Goal: Find specific page/section

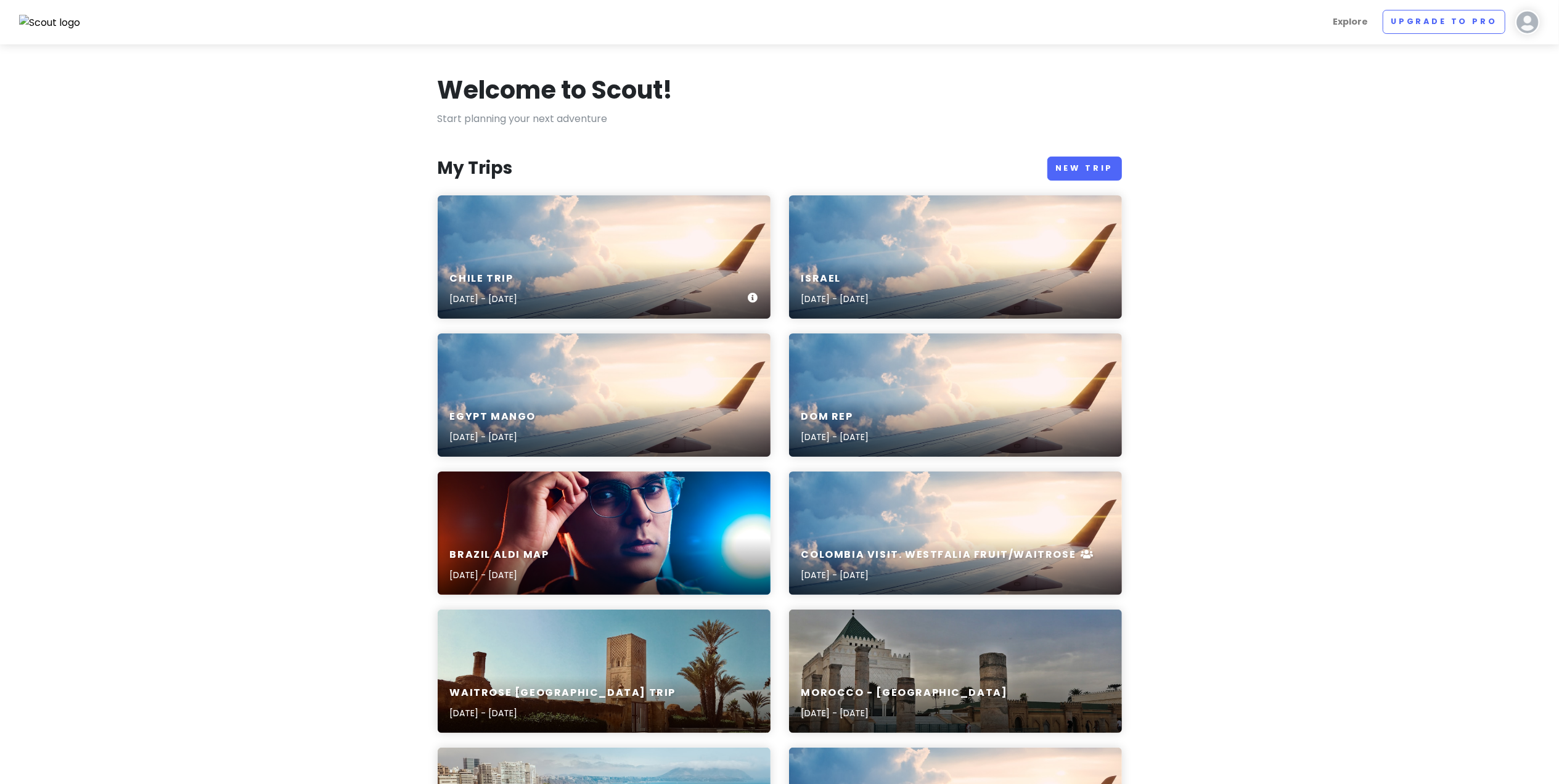
click at [573, 249] on div "Chile Trip [DATE] - [DATE]" at bounding box center [604, 257] width 333 height 124
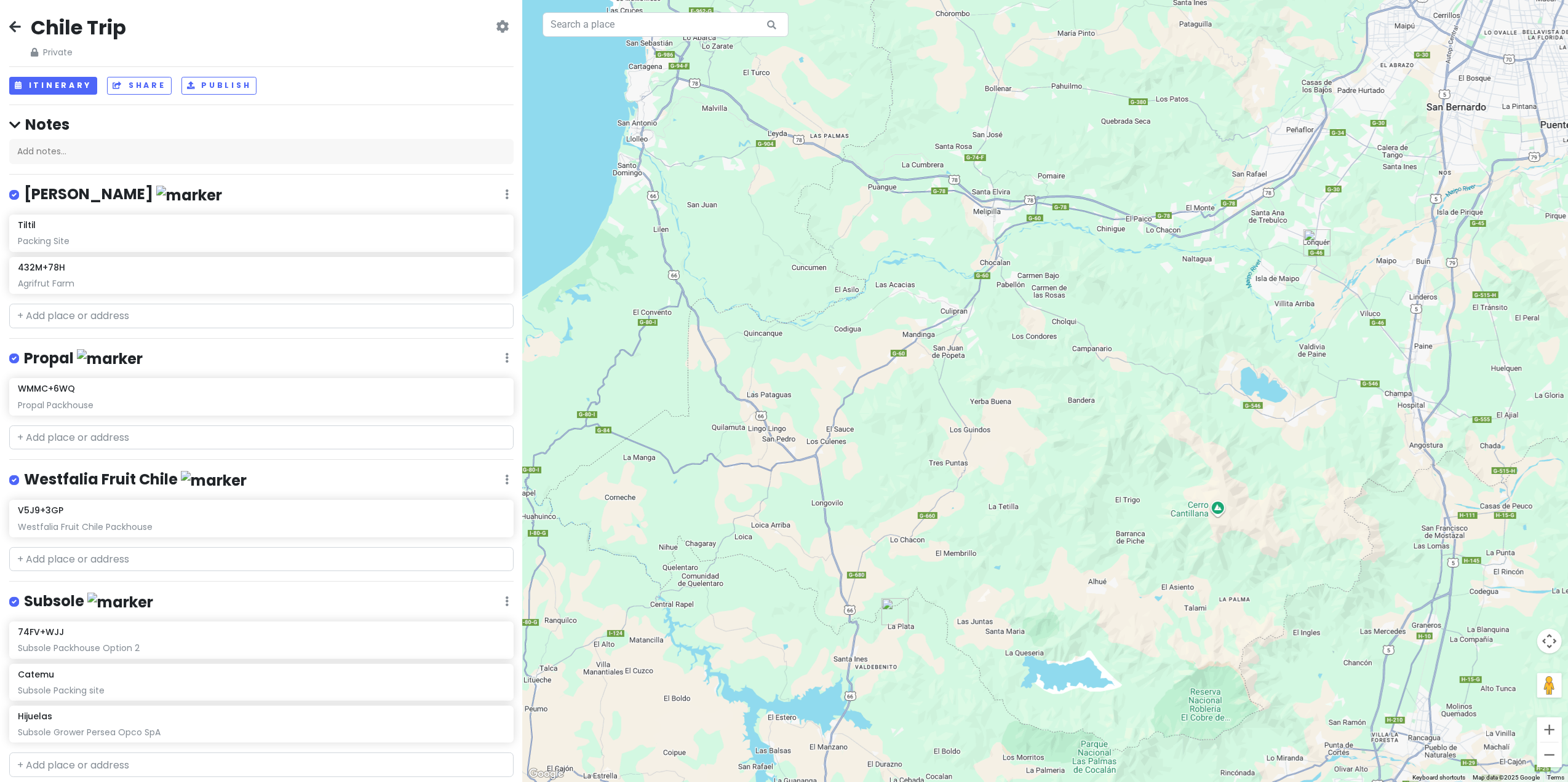
drag, startPoint x: 951, startPoint y: 721, endPoint x: 968, endPoint y: 572, distance: 150.0
click at [972, 578] on div at bounding box center [1045, 391] width 1045 height 782
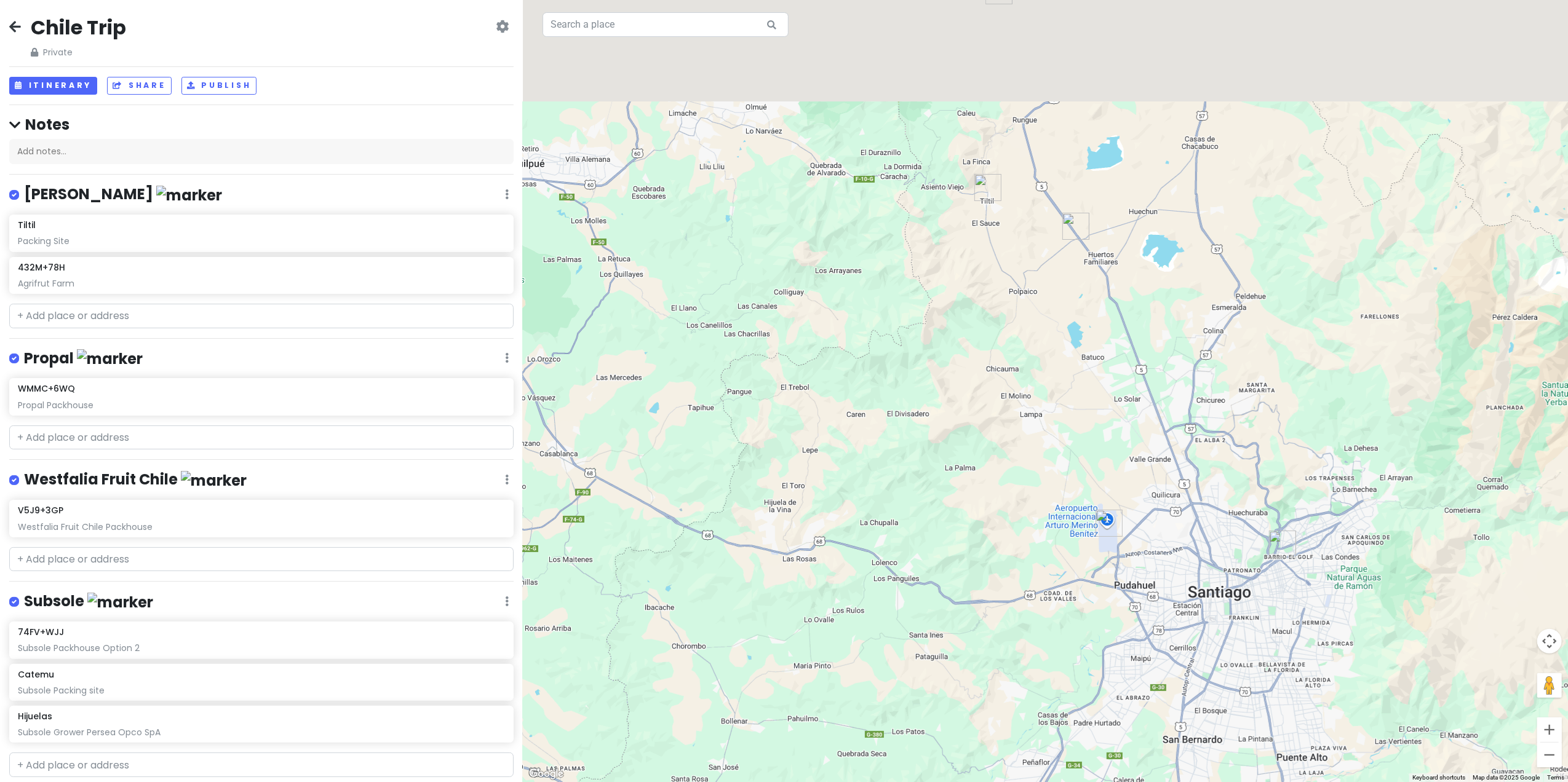
drag, startPoint x: 945, startPoint y: 222, endPoint x: 921, endPoint y: 471, distance: 250.2
click at [921, 471] on div at bounding box center [1045, 391] width 1045 height 782
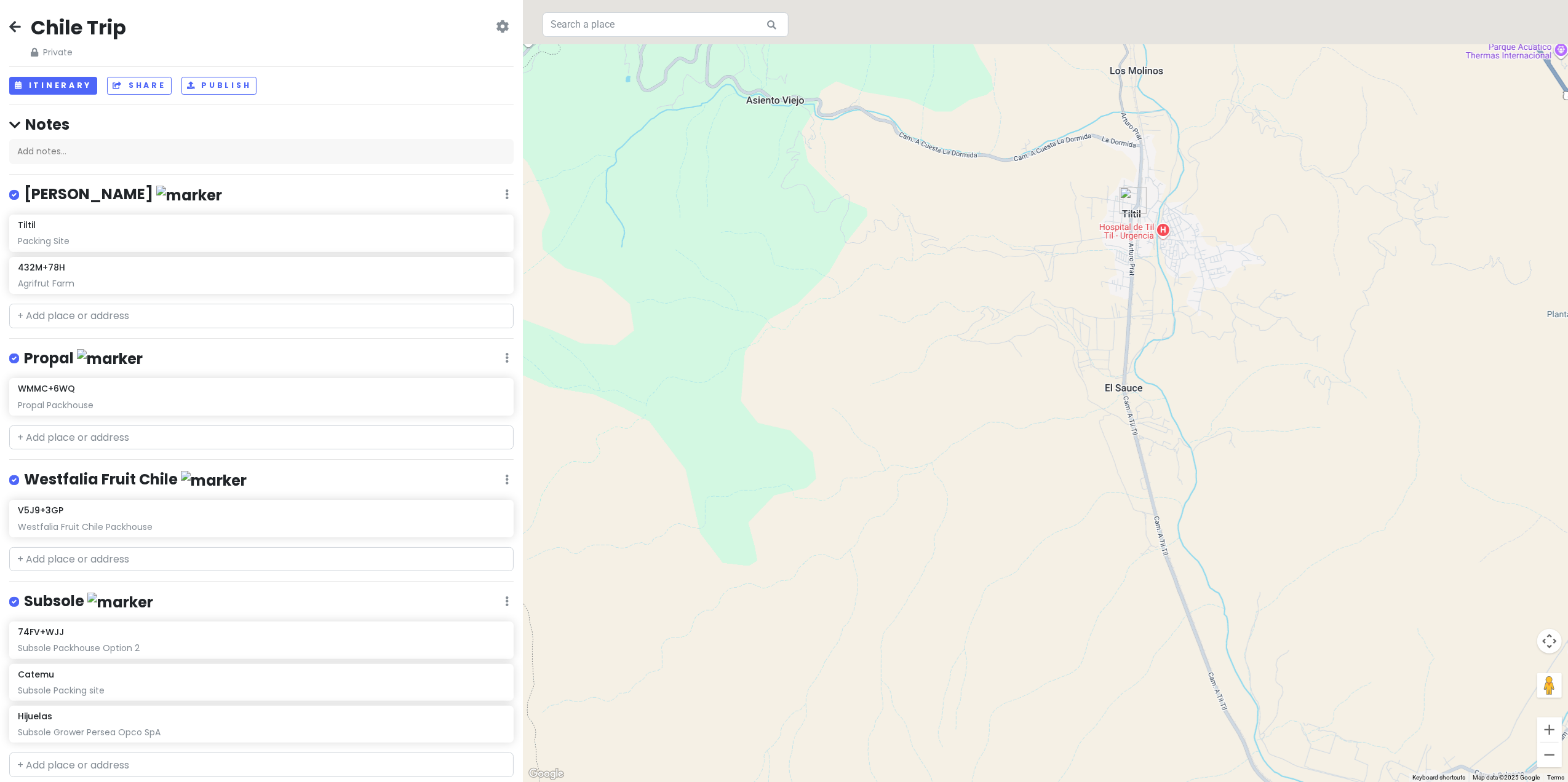
drag, startPoint x: 1196, startPoint y: 231, endPoint x: 1186, endPoint y: 399, distance: 168.3
click at [1186, 399] on div at bounding box center [1045, 391] width 1045 height 782
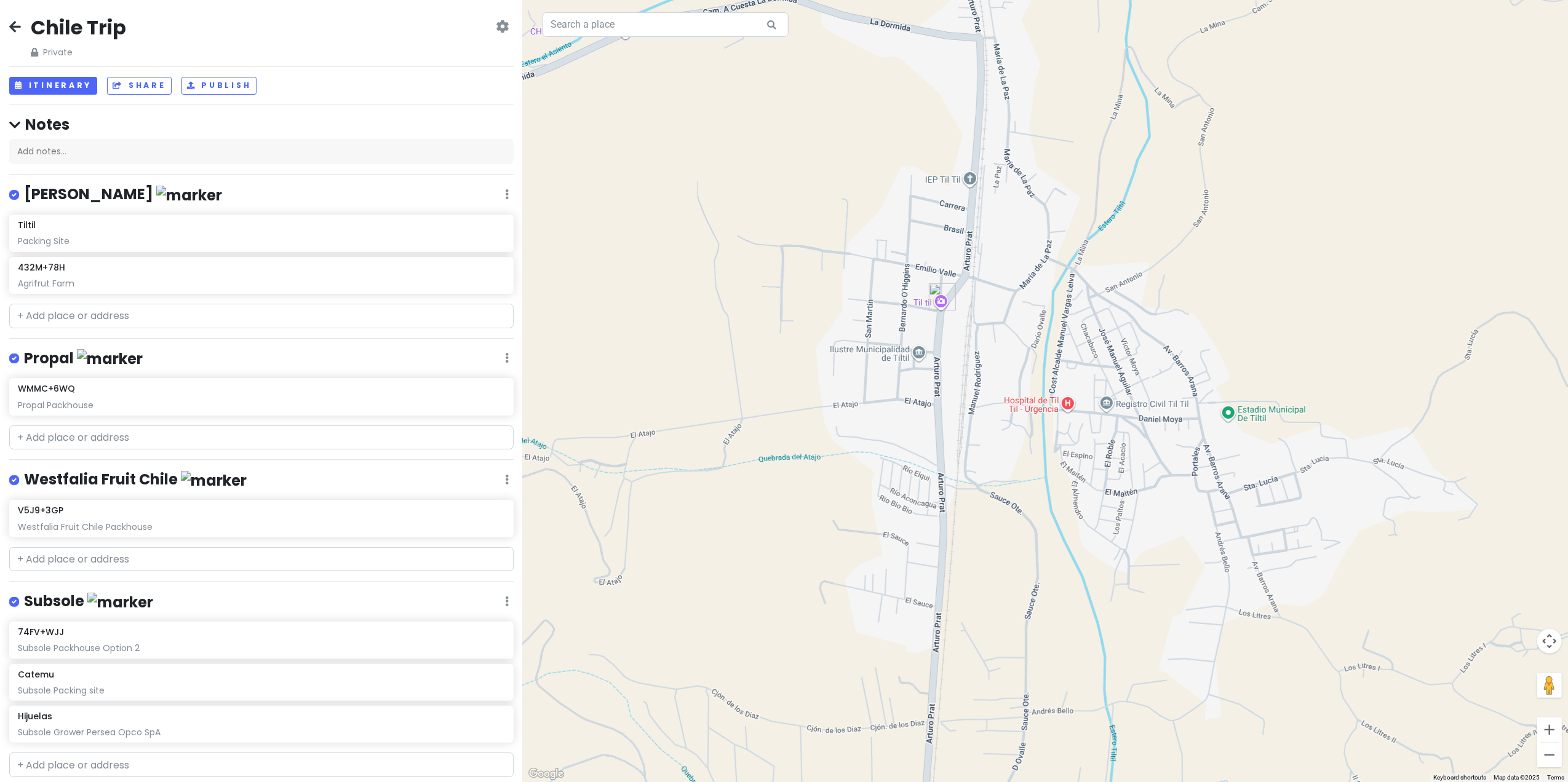
drag, startPoint x: 904, startPoint y: 261, endPoint x: 915, endPoint y: 590, distance: 329.2
click at [915, 590] on div at bounding box center [1045, 391] width 1045 height 782
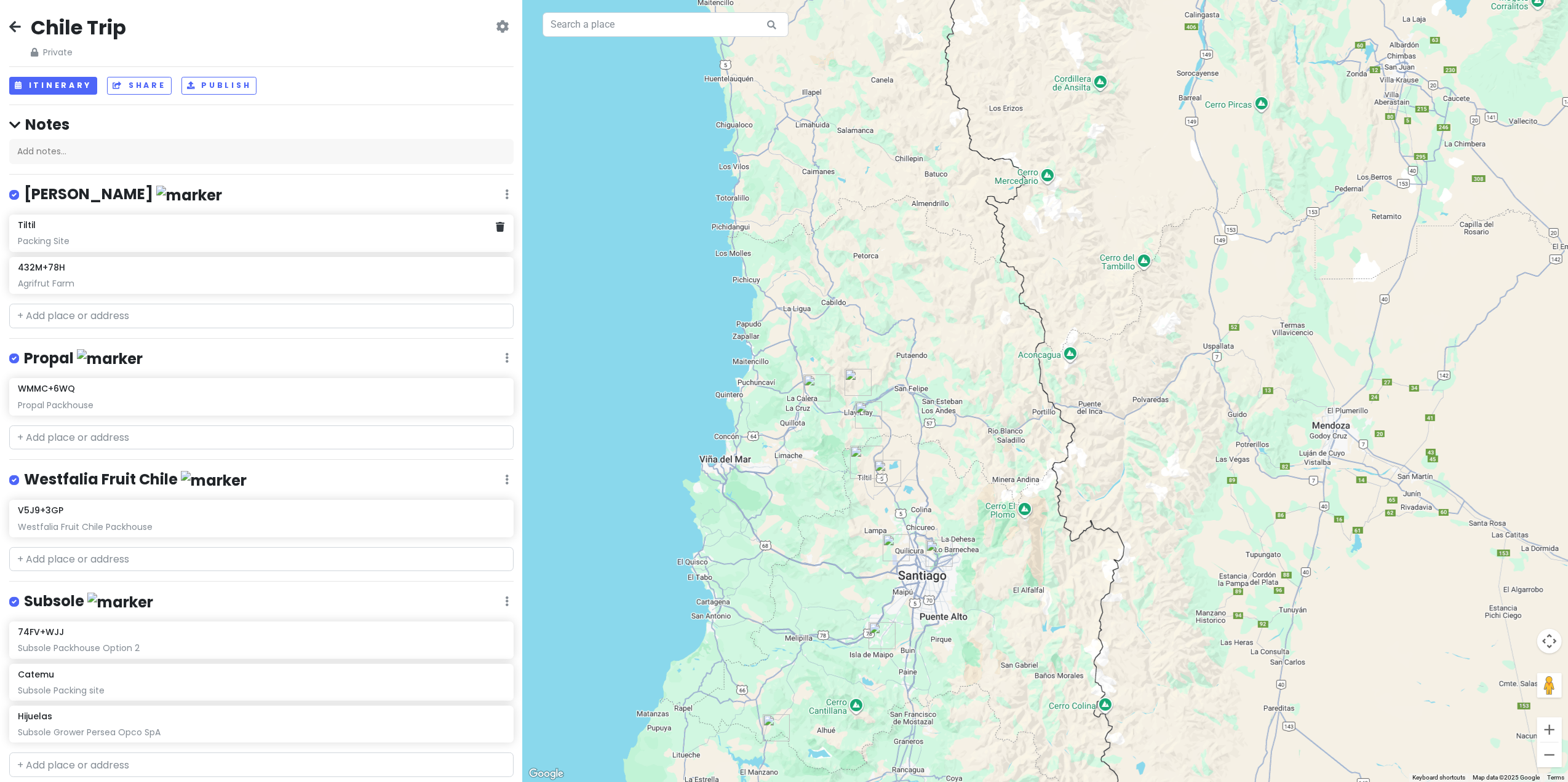
click at [32, 234] on div "Tiltil Packing Site" at bounding box center [261, 233] width 486 height 27
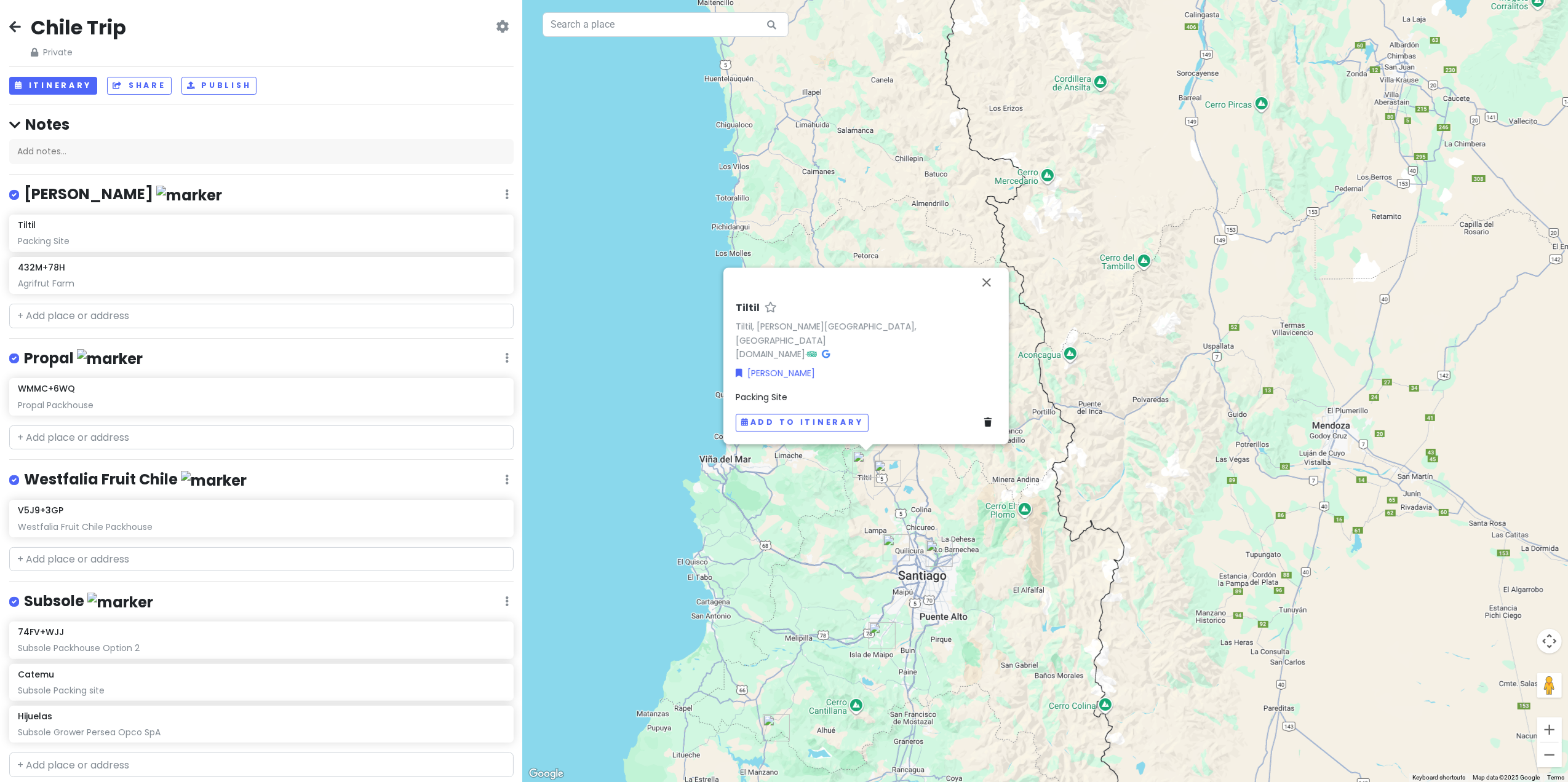
click at [638, 273] on div "Tiltil Tiltil, [PERSON_NAME][GEOGRAPHIC_DATA], [GEOGRAPHIC_DATA] [DOMAIN_NAME] …" at bounding box center [1045, 391] width 1045 height 782
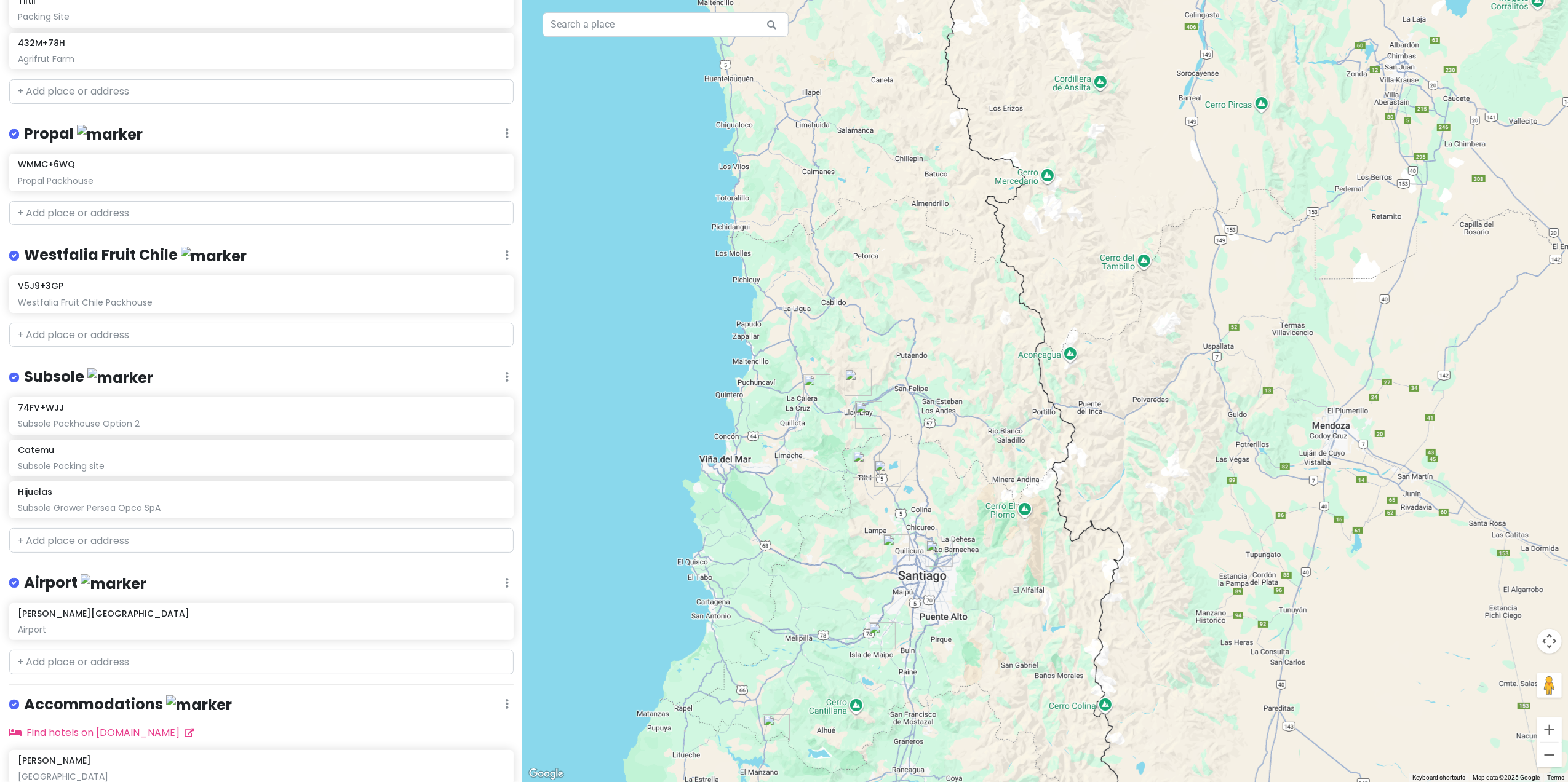
scroll to position [220, 0]
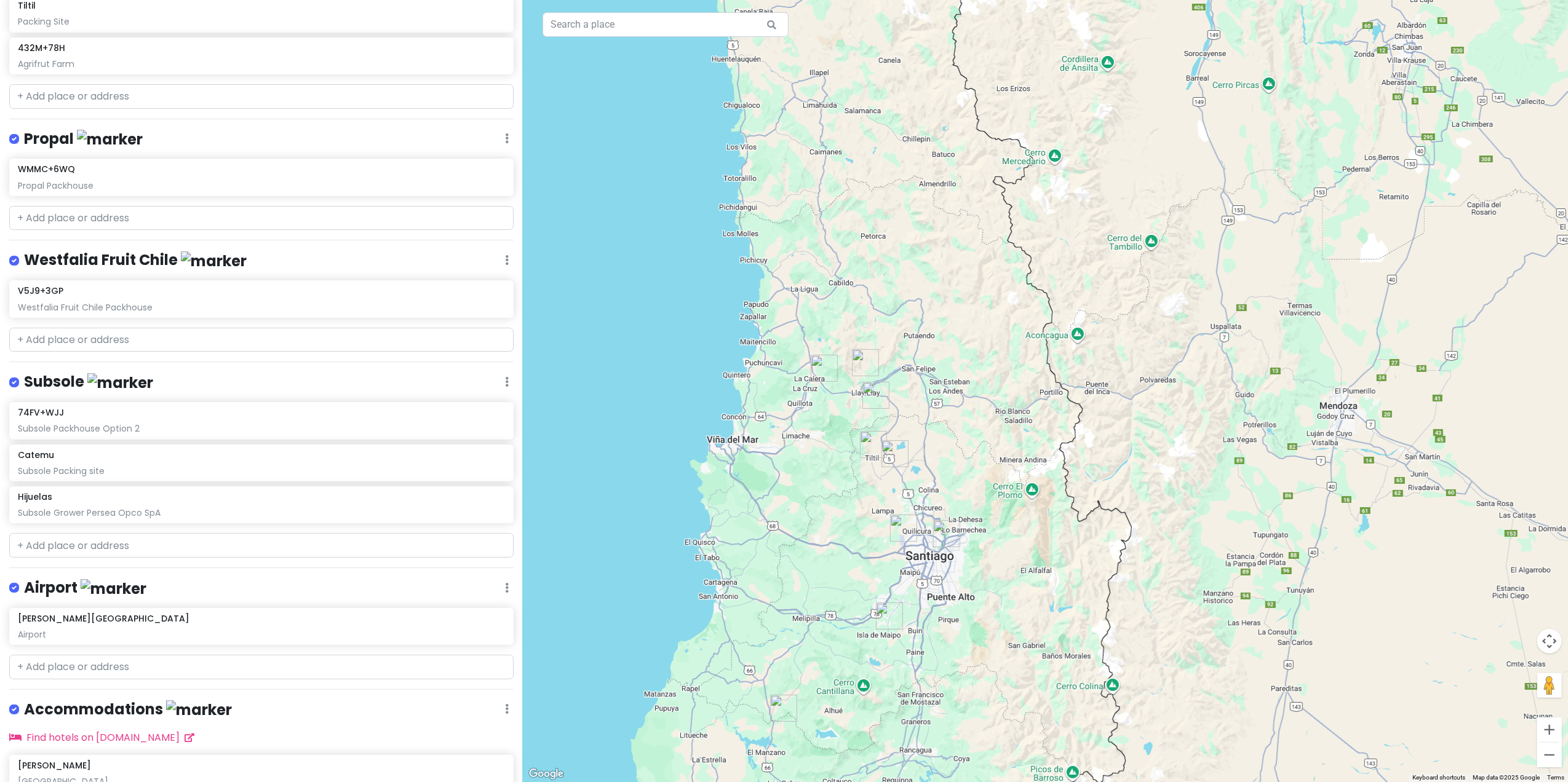
drag, startPoint x: 925, startPoint y: 652, endPoint x: 970, endPoint y: 490, distance: 168.1
click at [970, 498] on div at bounding box center [1045, 391] width 1045 height 782
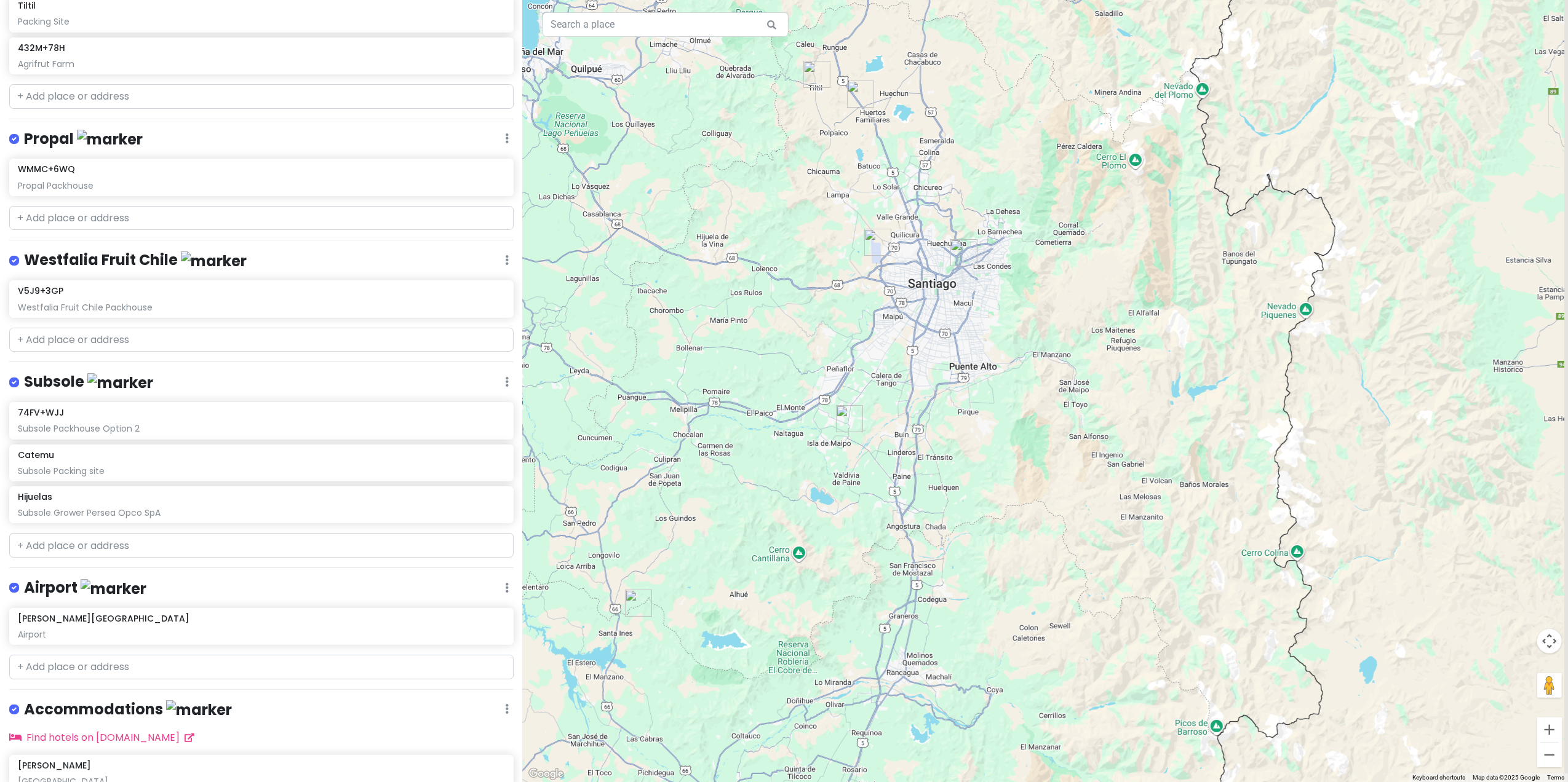
drag, startPoint x: 1093, startPoint y: 353, endPoint x: 989, endPoint y: 513, distance: 190.8
click at [989, 513] on div at bounding box center [1045, 391] width 1045 height 782
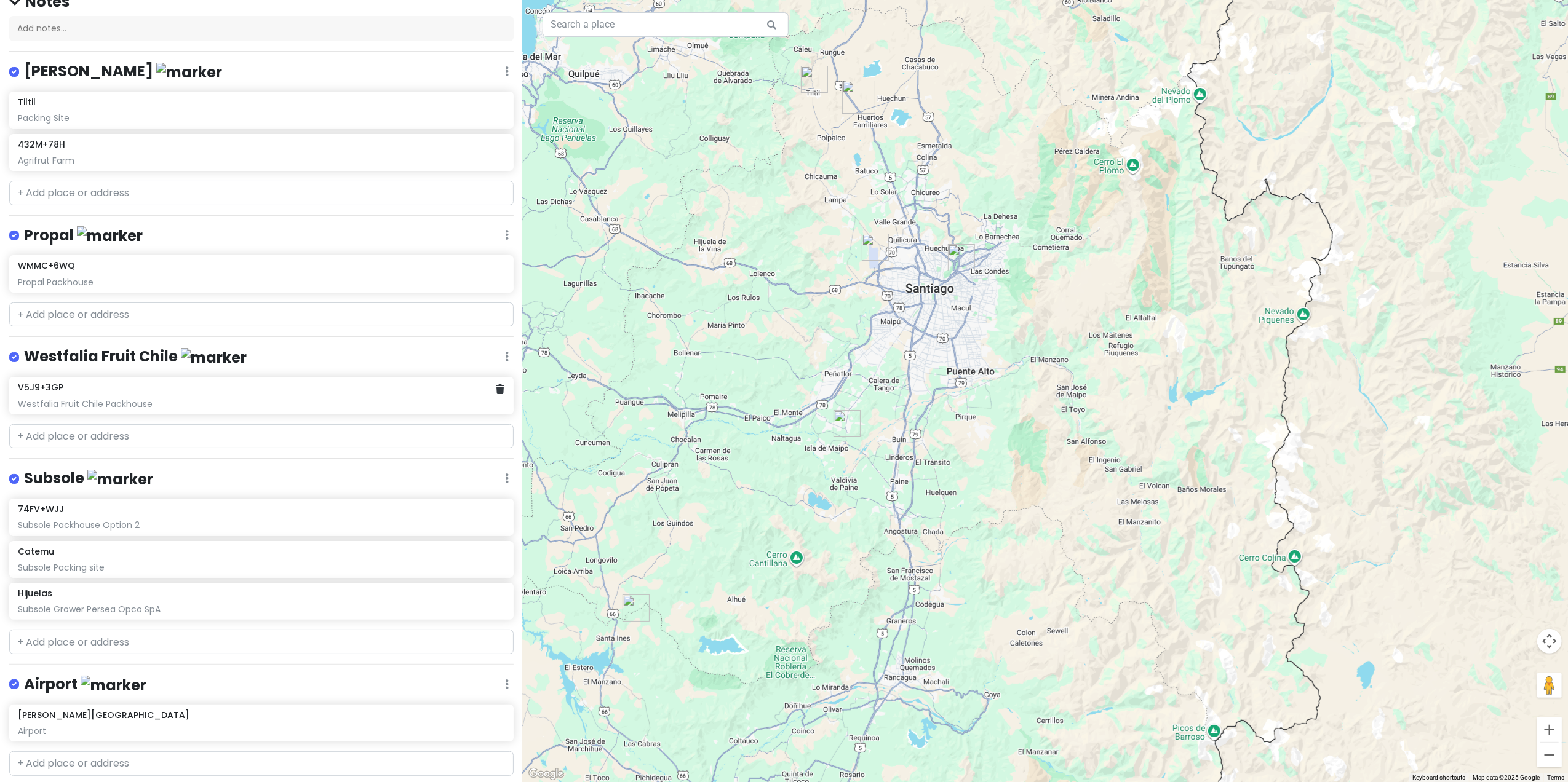
scroll to position [0, 0]
